Goal: Information Seeking & Learning: Learn about a topic

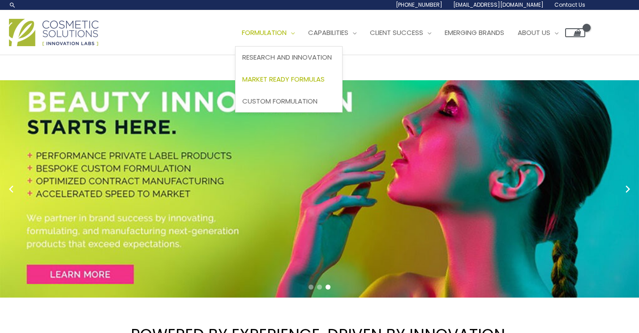
click at [297, 78] on span "Market Ready Formulas" at bounding box center [283, 78] width 82 height 9
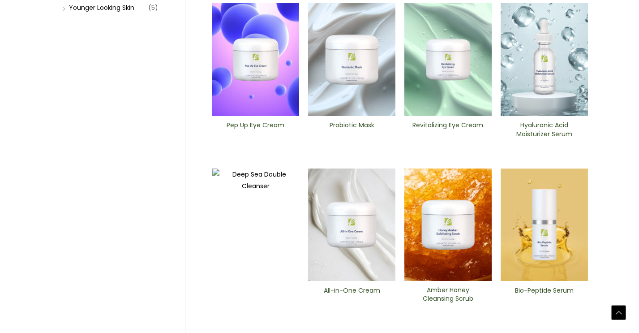
scroll to position [301, 0]
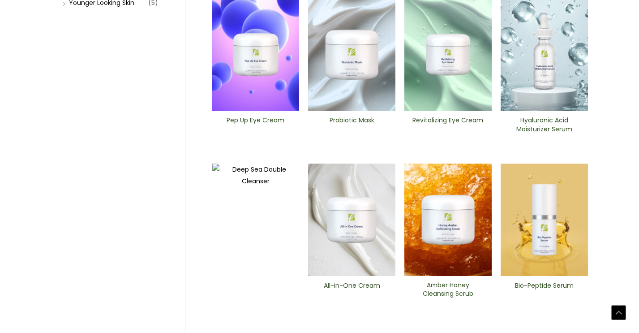
click at [557, 57] on img at bounding box center [543, 54] width 87 height 113
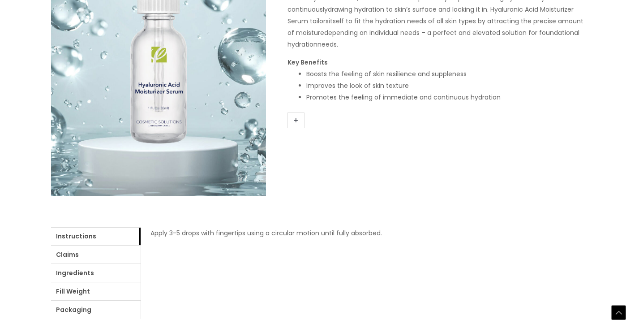
scroll to position [197, 0]
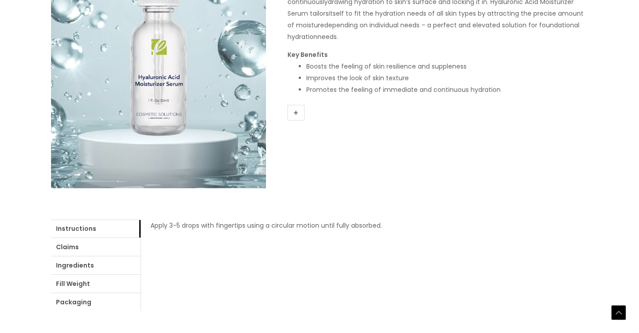
click at [295, 115] on link "+" at bounding box center [295, 113] width 17 height 16
click at [295, 107] on link "+" at bounding box center [295, 113] width 17 height 16
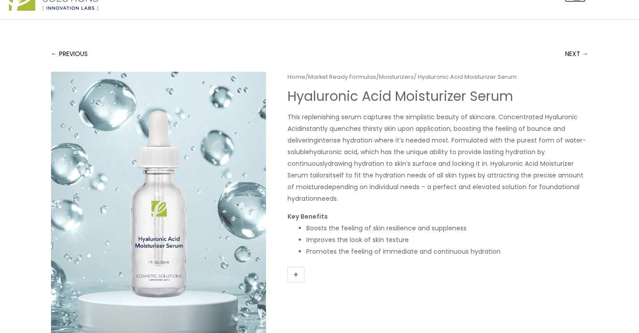
scroll to position [0, 0]
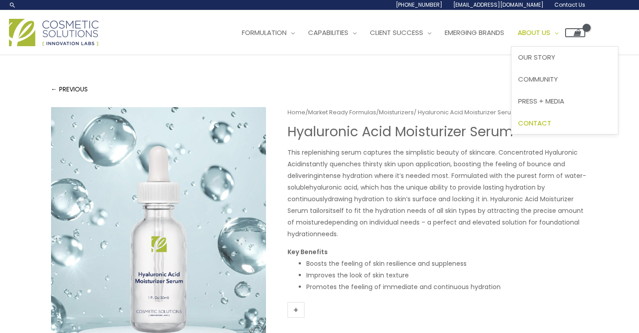
click at [551, 120] on span "Contact" at bounding box center [534, 122] width 33 height 9
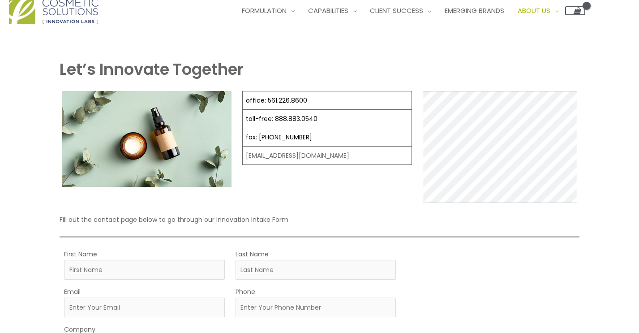
scroll to position [25, 0]
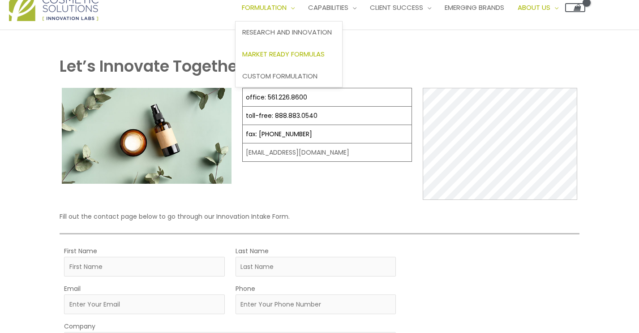
click at [280, 48] on link "Market Ready Formulas" at bounding box center [288, 54] width 107 height 22
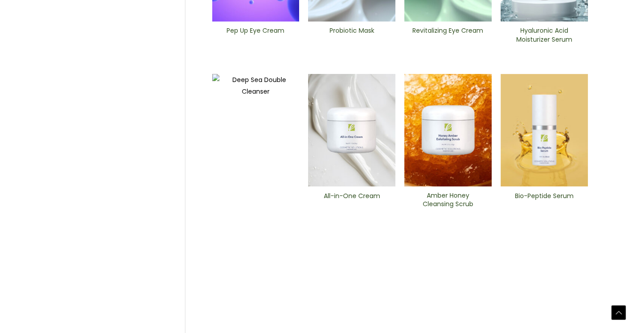
scroll to position [395, 0]
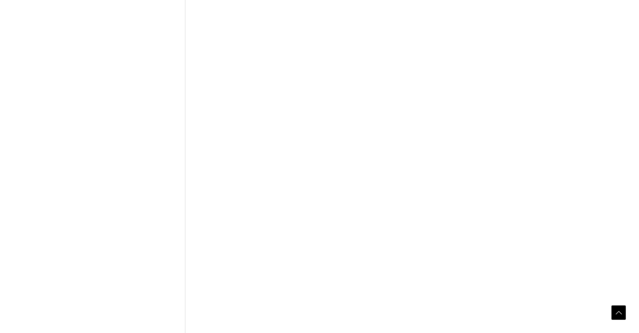
scroll to position [431, 0]
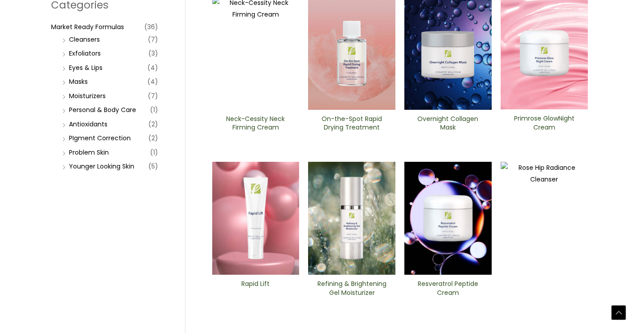
scroll to position [140, 0]
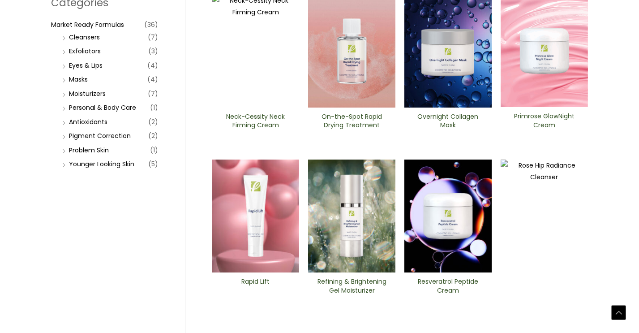
click at [252, 202] on img at bounding box center [255, 215] width 87 height 113
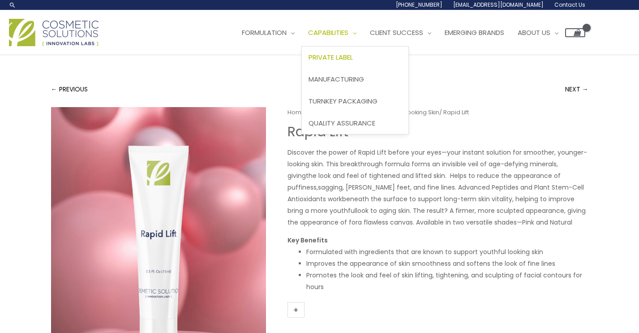
click at [353, 59] on span "Private Label" at bounding box center [330, 56] width 44 height 9
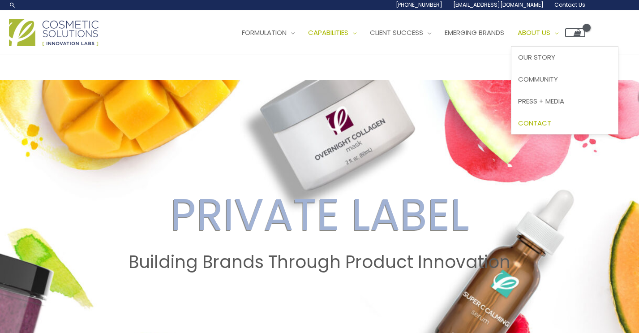
click at [551, 122] on span "Contact" at bounding box center [534, 122] width 33 height 9
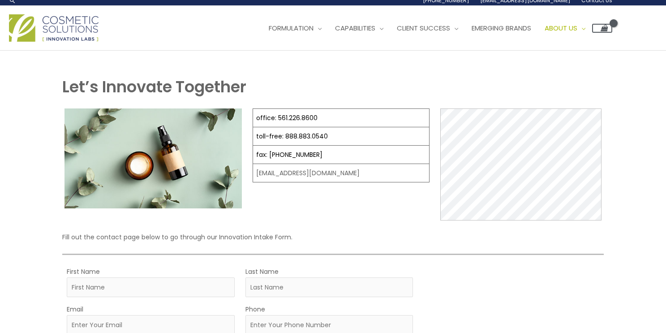
scroll to position [20, 0]
